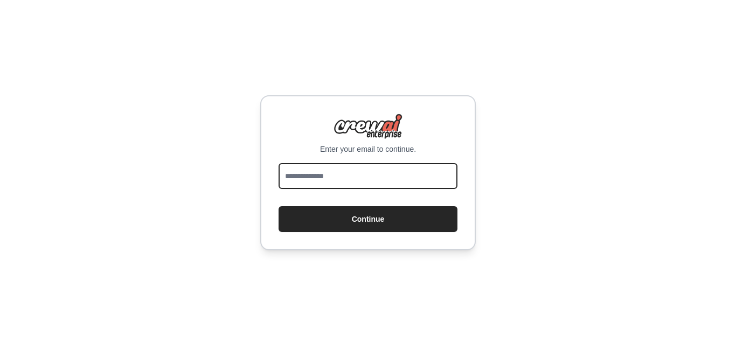
drag, startPoint x: 0, startPoint y: 0, endPoint x: 323, endPoint y: 172, distance: 365.9
click at [323, 172] on input "email" at bounding box center [368, 176] width 179 height 26
type input "**********"
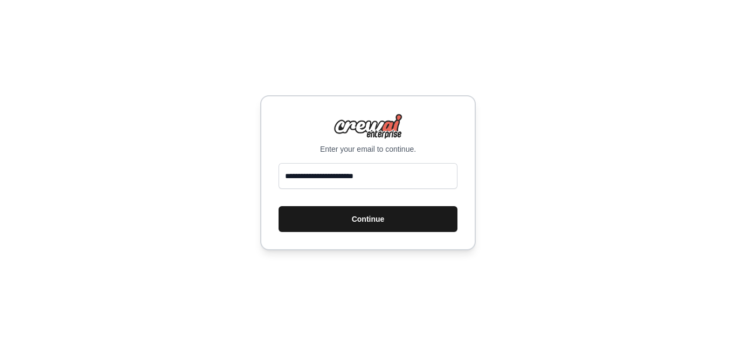
click at [368, 221] on button "Continue" at bounding box center [368, 219] width 179 height 26
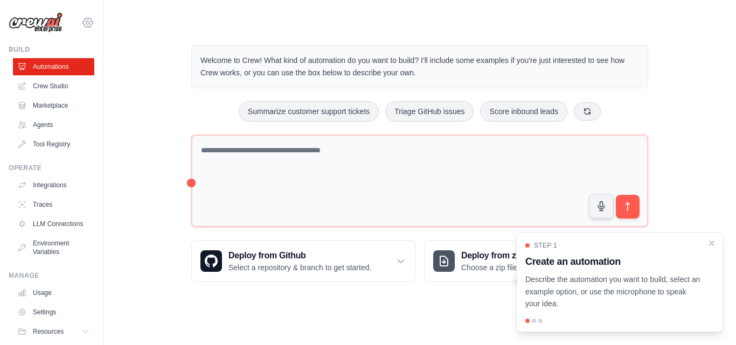
click at [81, 22] on icon at bounding box center [87, 22] width 13 height 13
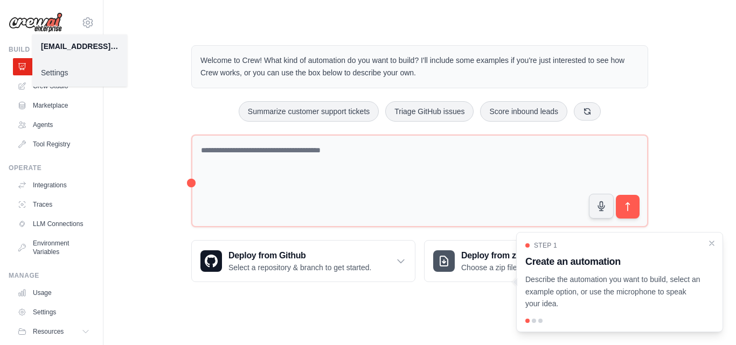
click at [150, 34] on div "Welcome to Crew! What kind of automation do you want to build? I'll include som…" at bounding box center [420, 164] width 598 height 272
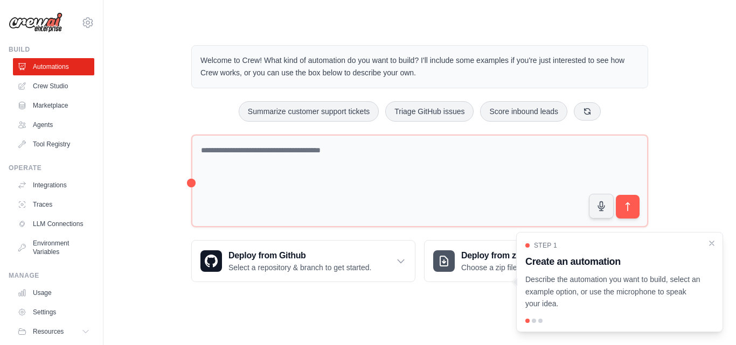
scroll to position [41, 0]
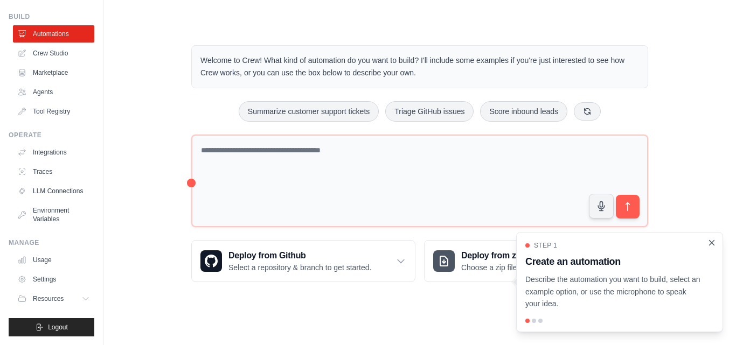
click at [714, 242] on icon "Close walkthrough" at bounding box center [712, 243] width 10 height 10
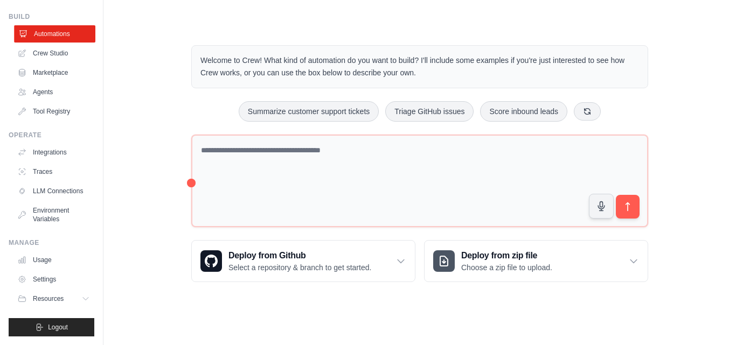
scroll to position [41, 0]
